Goal: Information Seeking & Learning: Learn about a topic

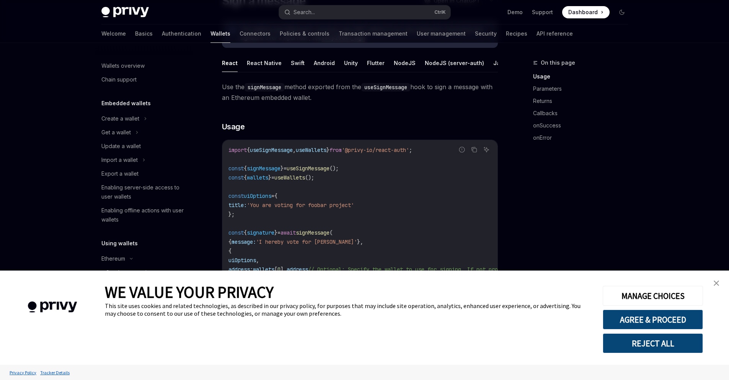
click at [715, 280] on link "close banner" at bounding box center [716, 283] width 15 height 15
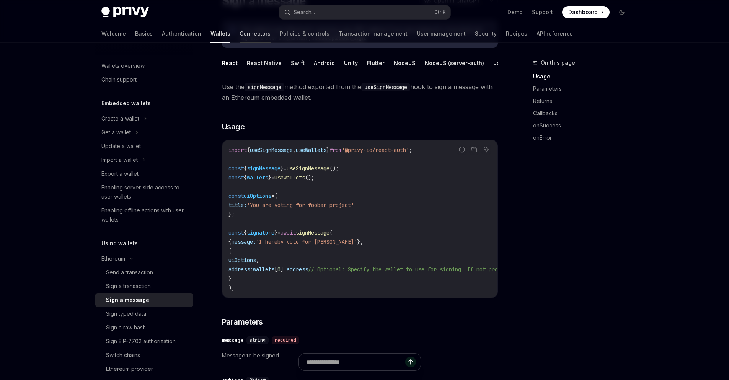
click at [240, 38] on link "Connectors" at bounding box center [255, 34] width 31 height 18
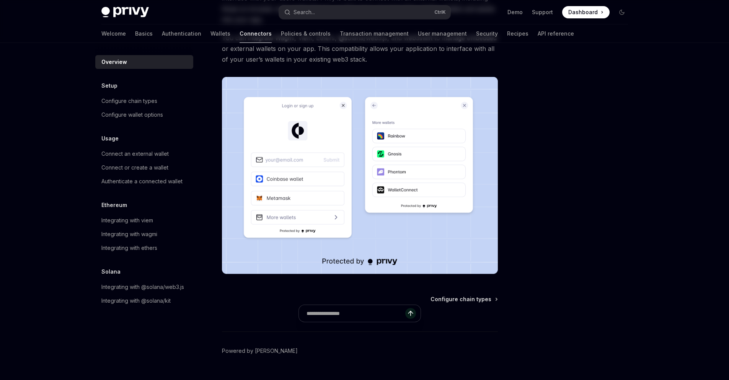
scroll to position [121, 0]
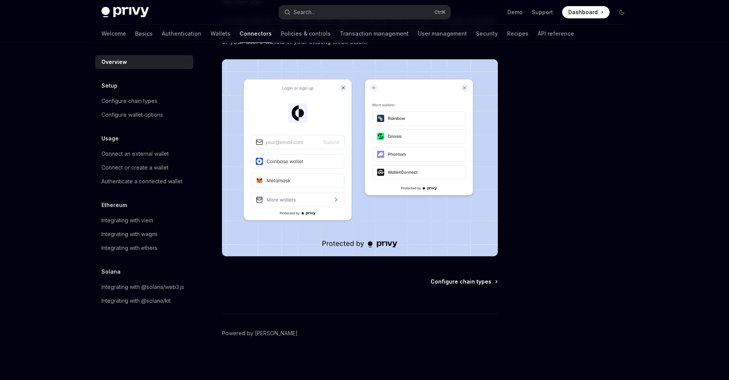
click at [471, 279] on span "Configure chain types" at bounding box center [461, 282] width 61 height 8
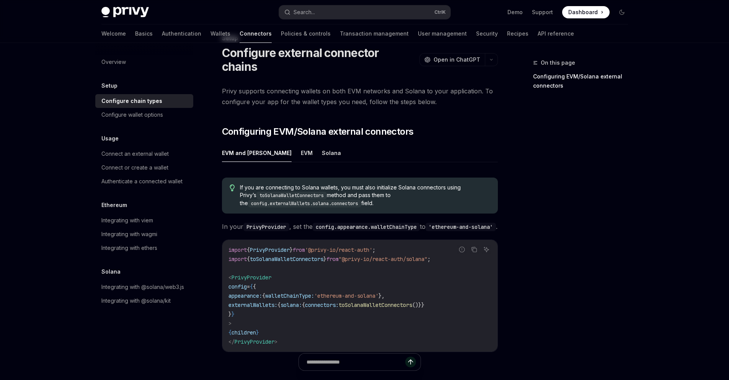
scroll to position [129, 0]
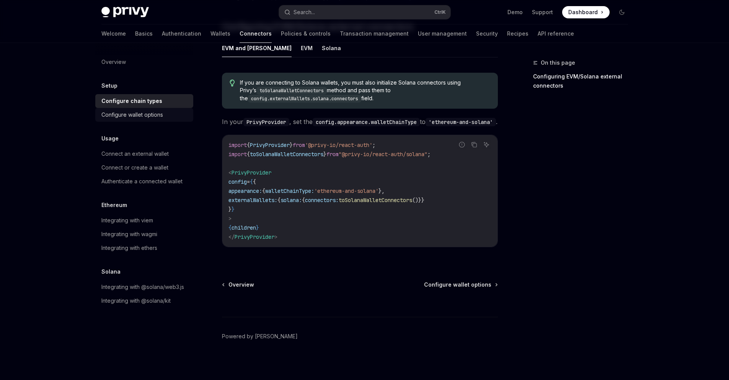
click at [154, 113] on div "Configure wallet options" at bounding box center [132, 114] width 62 height 9
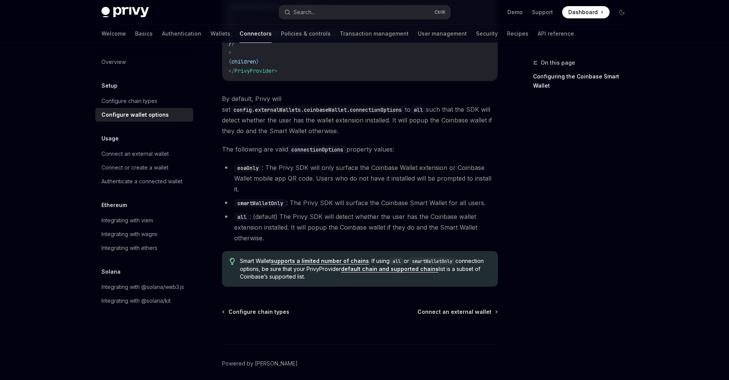
scroll to position [1072, 0]
click at [163, 157] on div "Connect an external wallet" at bounding box center [134, 153] width 67 height 9
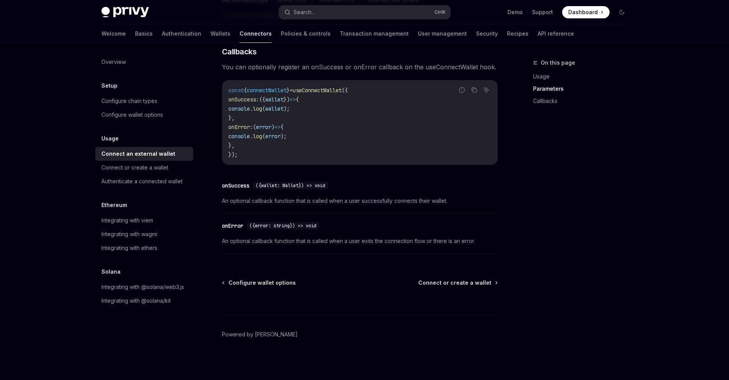
scroll to position [461, 0]
click at [171, 171] on div "Connect or create a wallet" at bounding box center [144, 167] width 87 height 9
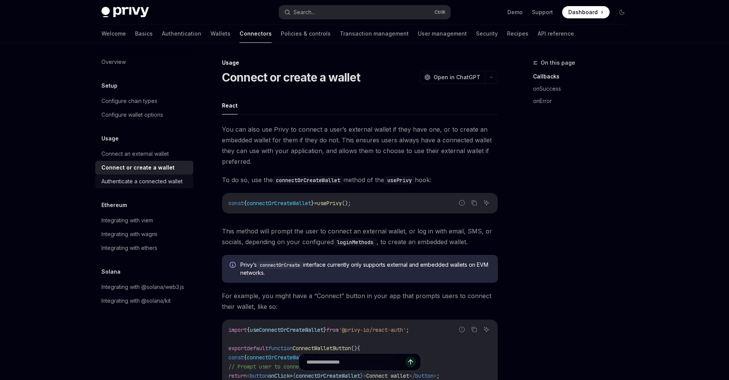
click at [181, 185] on div "Authenticate a connected wallet" at bounding box center [141, 181] width 81 height 9
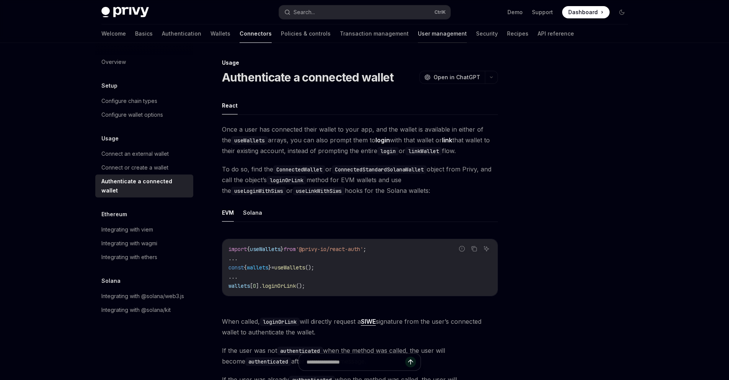
click at [418, 33] on link "User management" at bounding box center [442, 34] width 49 height 18
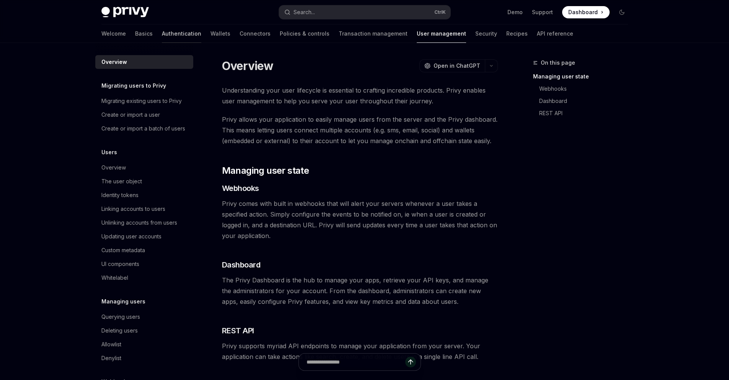
click at [162, 36] on link "Authentication" at bounding box center [181, 34] width 39 height 18
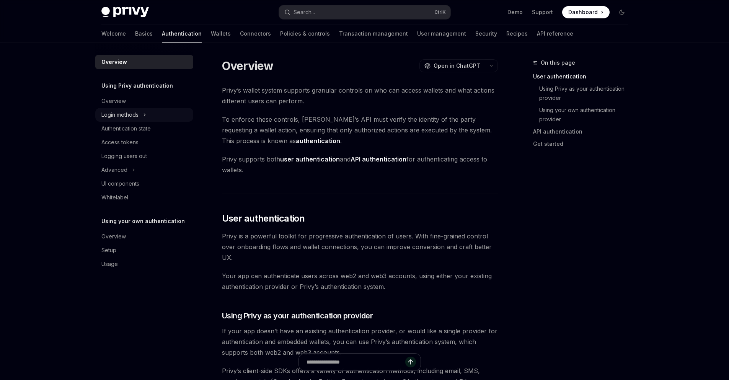
click at [142, 114] on div "Login methods" at bounding box center [144, 115] width 98 height 14
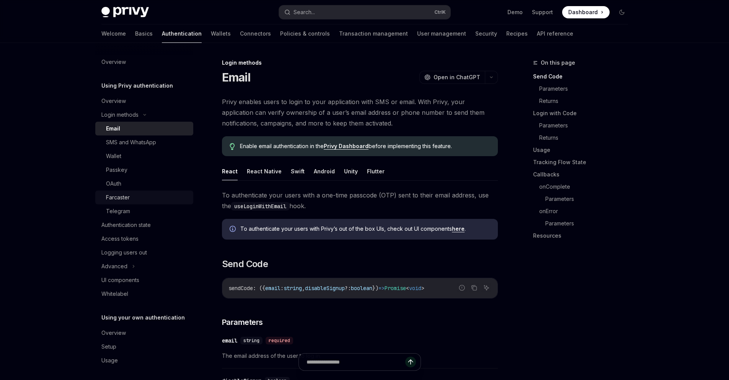
click at [149, 198] on div "Farcaster" at bounding box center [147, 197] width 83 height 9
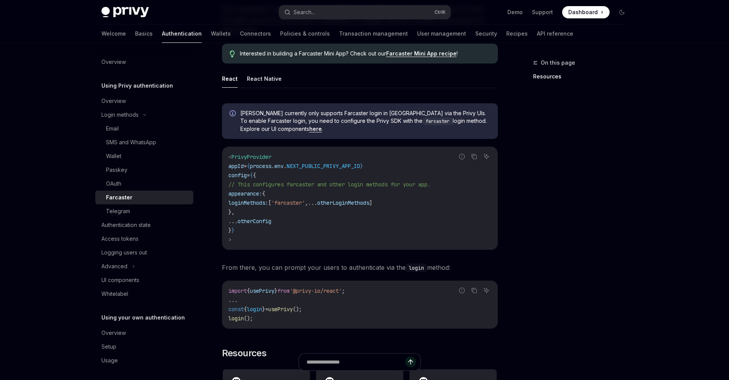
scroll to position [153, 0]
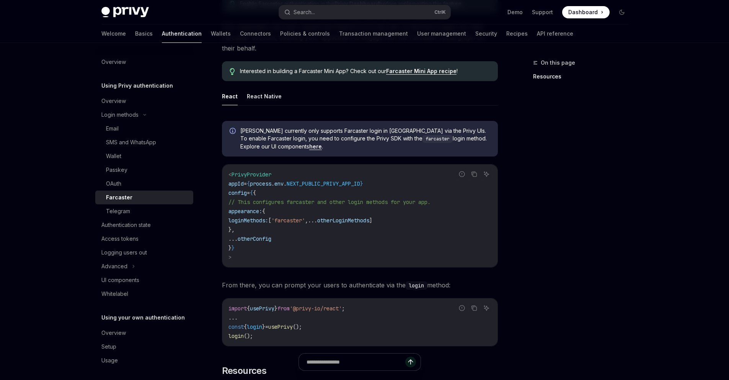
drag, startPoint x: 290, startPoint y: 145, endPoint x: 285, endPoint y: 145, distance: 4.6
click at [290, 145] on span "[PERSON_NAME] currently only supports Farcaster login in [GEOGRAPHIC_DATA] via …" at bounding box center [365, 138] width 250 height 23
click at [309, 145] on link "here" at bounding box center [315, 146] width 13 height 7
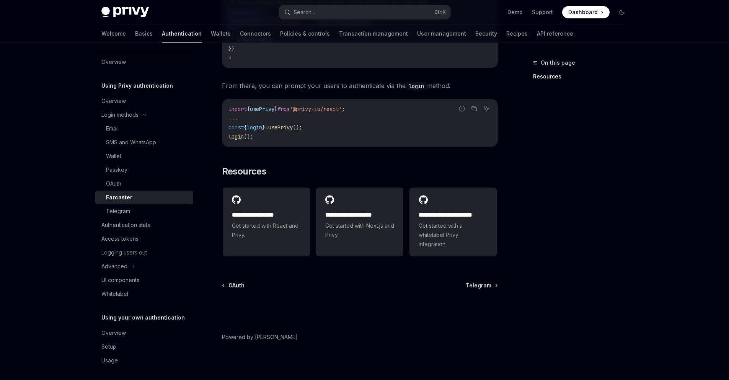
scroll to position [356, 0]
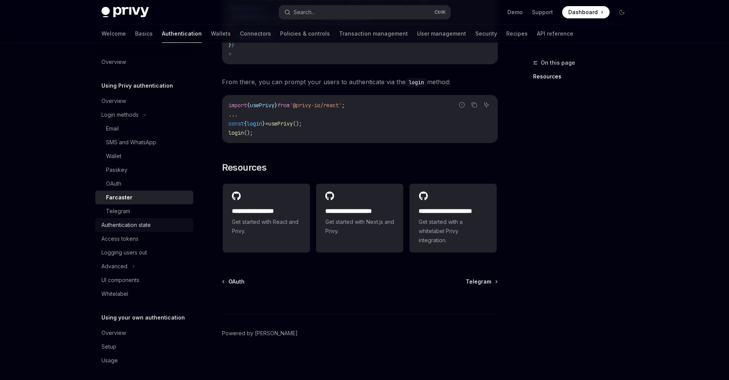
click at [163, 227] on div "Authentication state" at bounding box center [144, 225] width 87 height 9
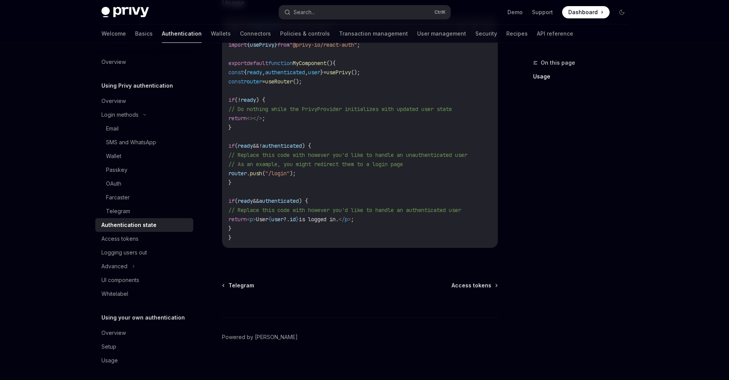
scroll to position [281, 0]
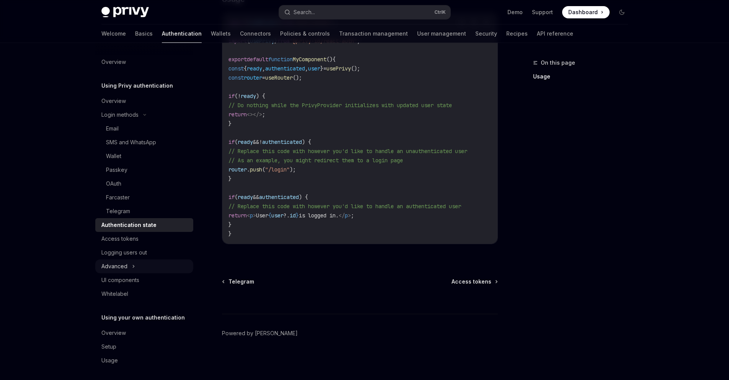
click at [157, 266] on div "Advanced" at bounding box center [144, 267] width 98 height 14
click at [161, 269] on div "Advanced" at bounding box center [144, 267] width 98 height 14
click at [158, 198] on div "Farcaster" at bounding box center [147, 197] width 83 height 9
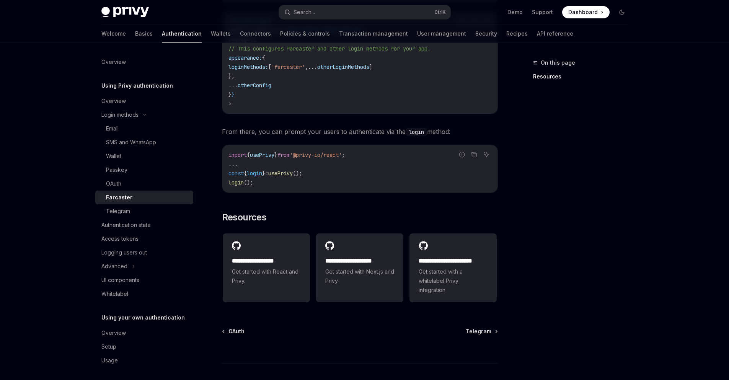
scroll to position [356, 0]
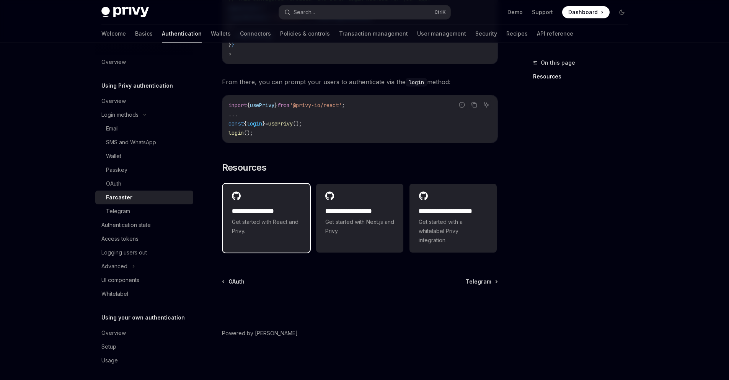
click at [284, 196] on div "**********" at bounding box center [266, 214] width 87 height 60
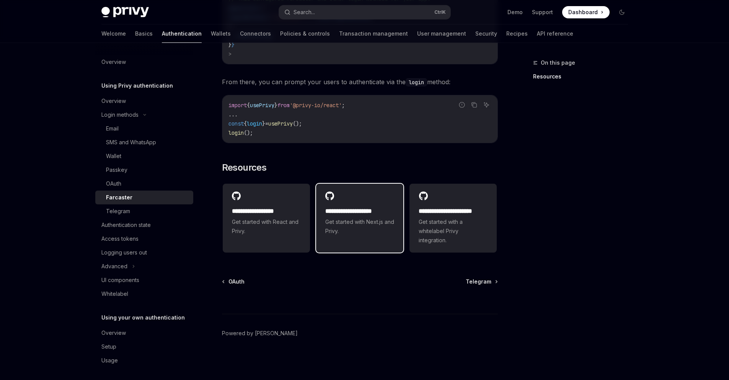
click at [368, 204] on div "**********" at bounding box center [359, 214] width 87 height 60
type textarea "*"
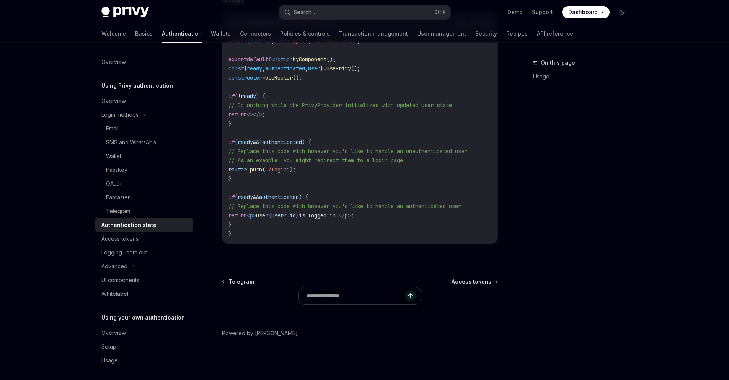
scroll to position [281, 0]
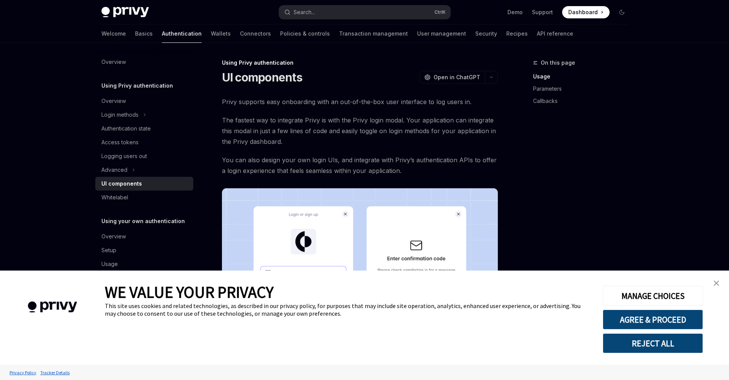
type textarea "*"
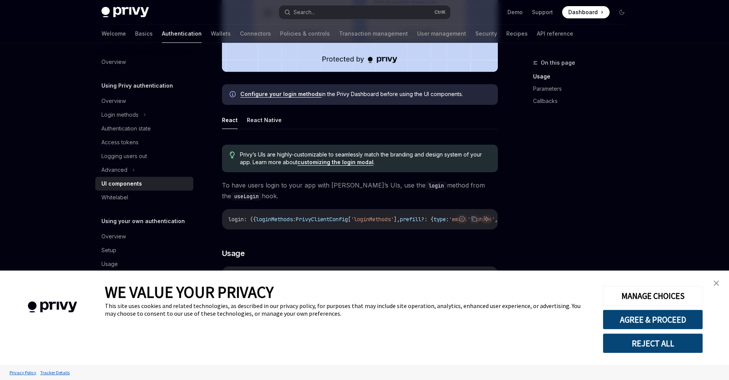
scroll to position [345, 0]
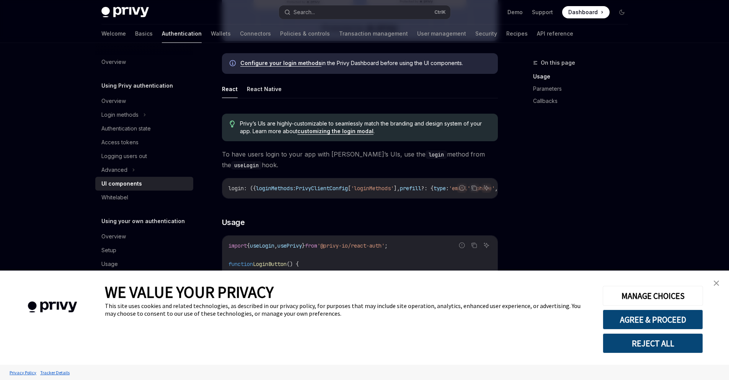
click at [722, 283] on link "close banner" at bounding box center [716, 283] width 15 height 15
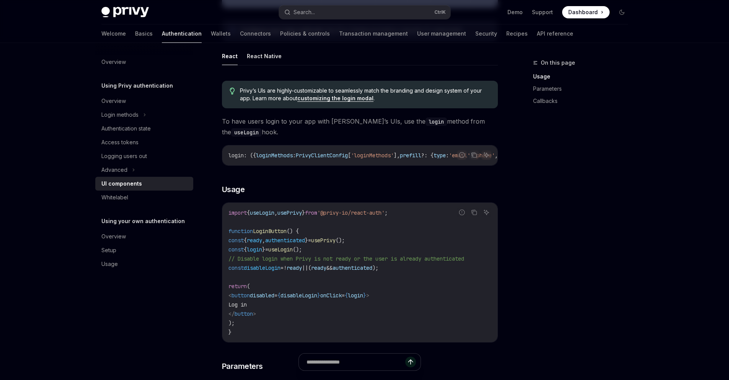
scroll to position [536, 0]
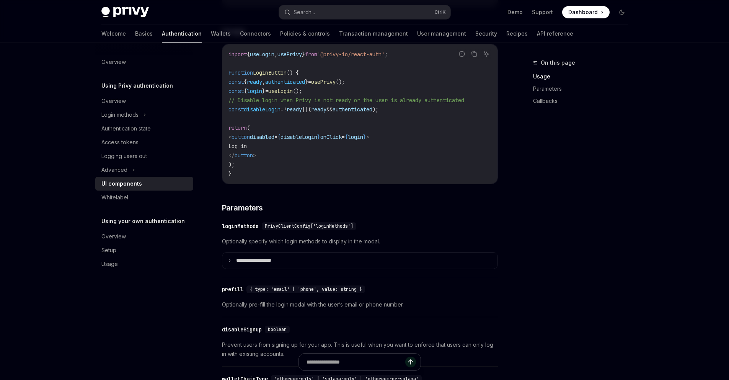
click at [534, 169] on div "On this page Usage Parameters Callbacks" at bounding box center [576, 219] width 116 height 322
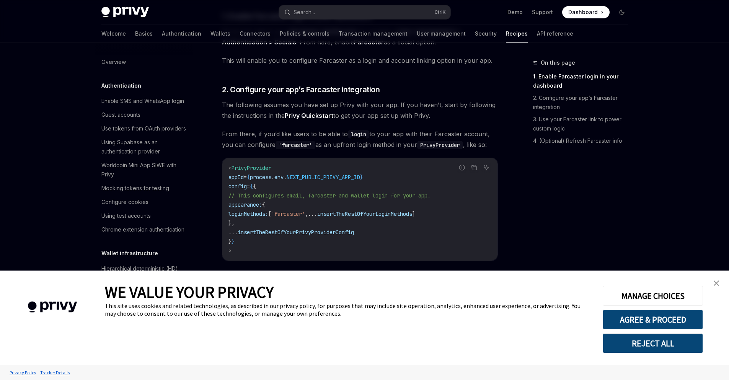
scroll to position [533, 0]
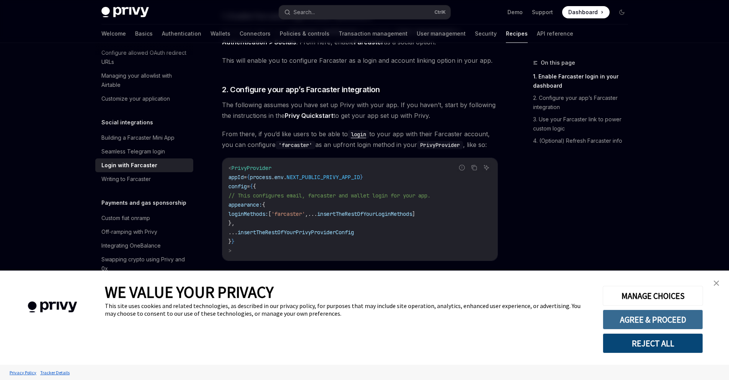
click at [666, 319] on button "AGREE & PROCEED" at bounding box center [653, 320] width 100 height 20
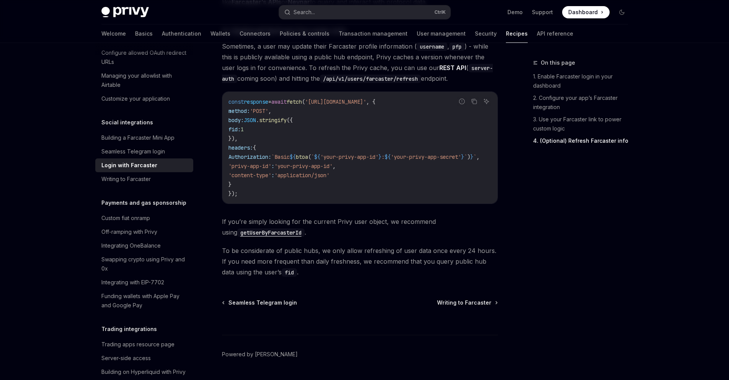
scroll to position [727, 0]
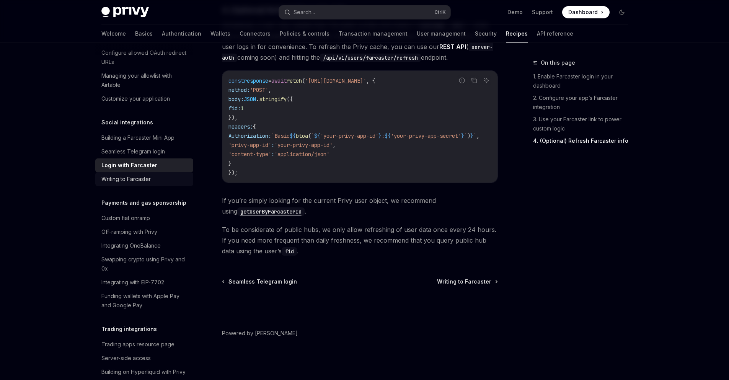
click at [162, 184] on div "Writing to Farcaster" at bounding box center [144, 179] width 87 height 9
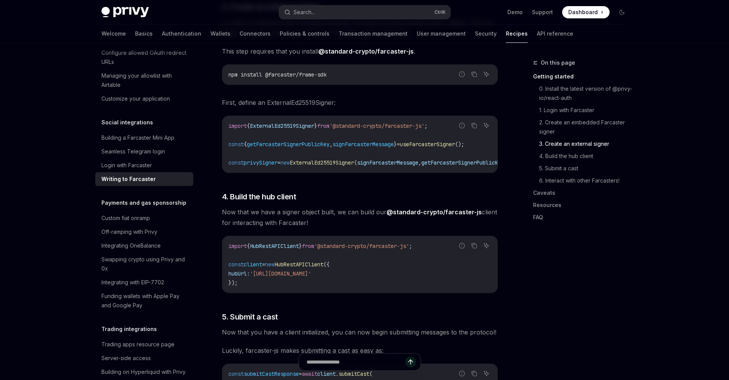
scroll to position [842, 0]
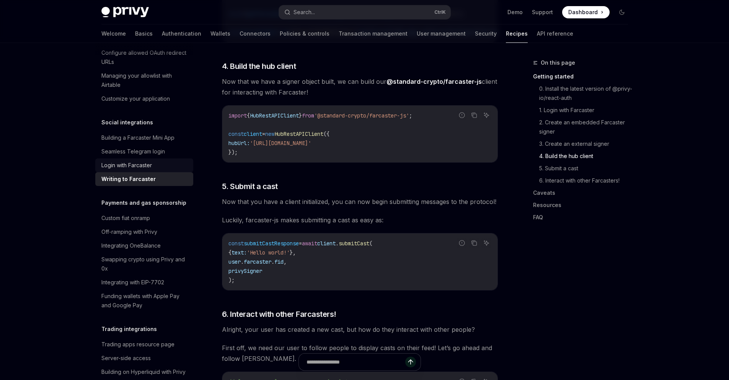
click at [157, 170] on div "Login with Farcaster" at bounding box center [144, 165] width 87 height 9
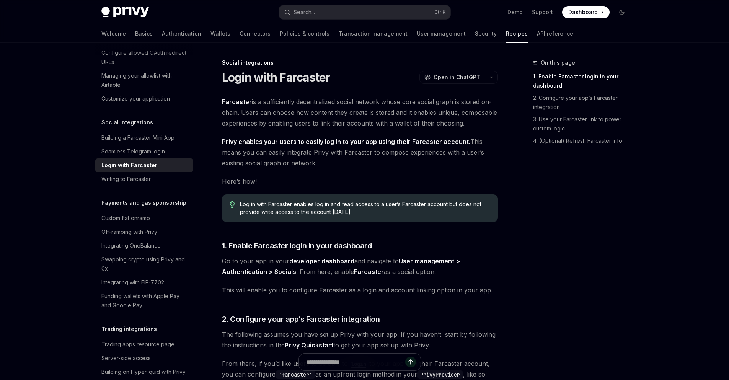
type textarea "*"
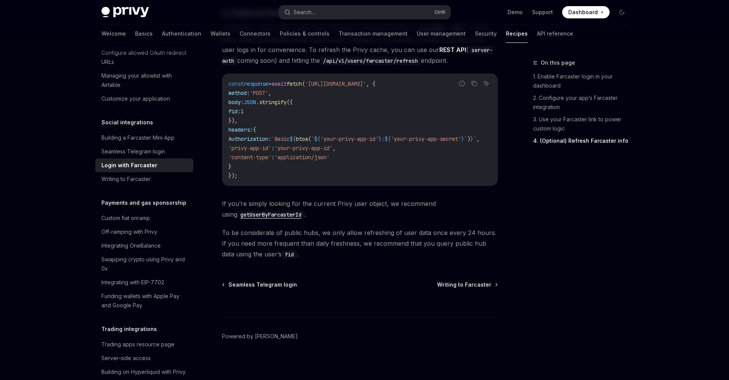
scroll to position [727, 0]
